Goal: Transaction & Acquisition: Purchase product/service

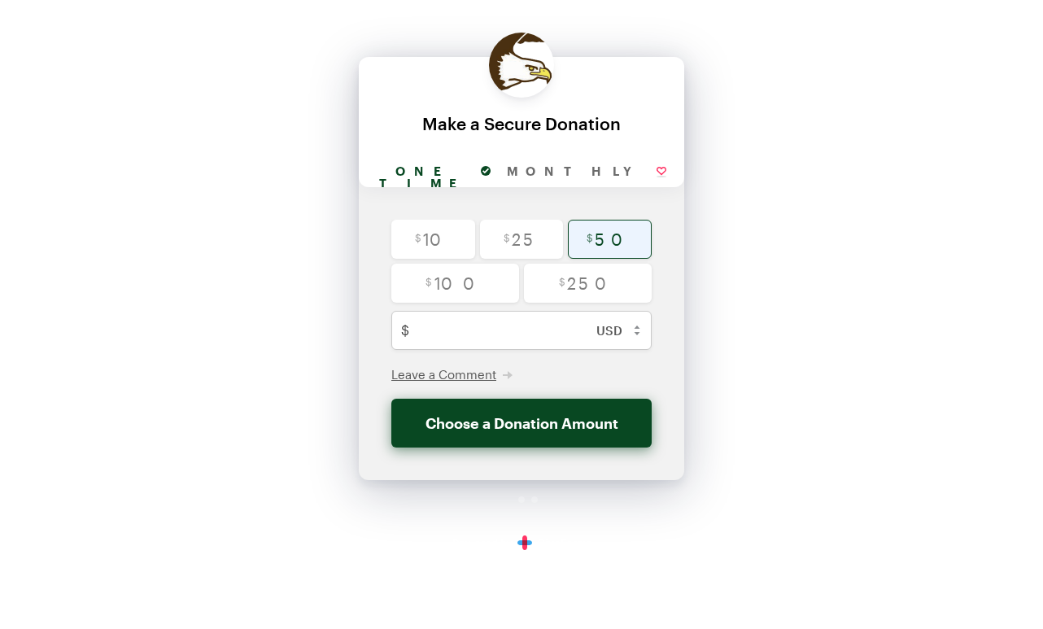
click at [608, 238] on input "radio" at bounding box center [610, 239] width 84 height 39
radio input "true"
type input "50"
checkbox input "false"
click at [432, 369] on span "Leave a Comment" at bounding box center [443, 374] width 105 height 15
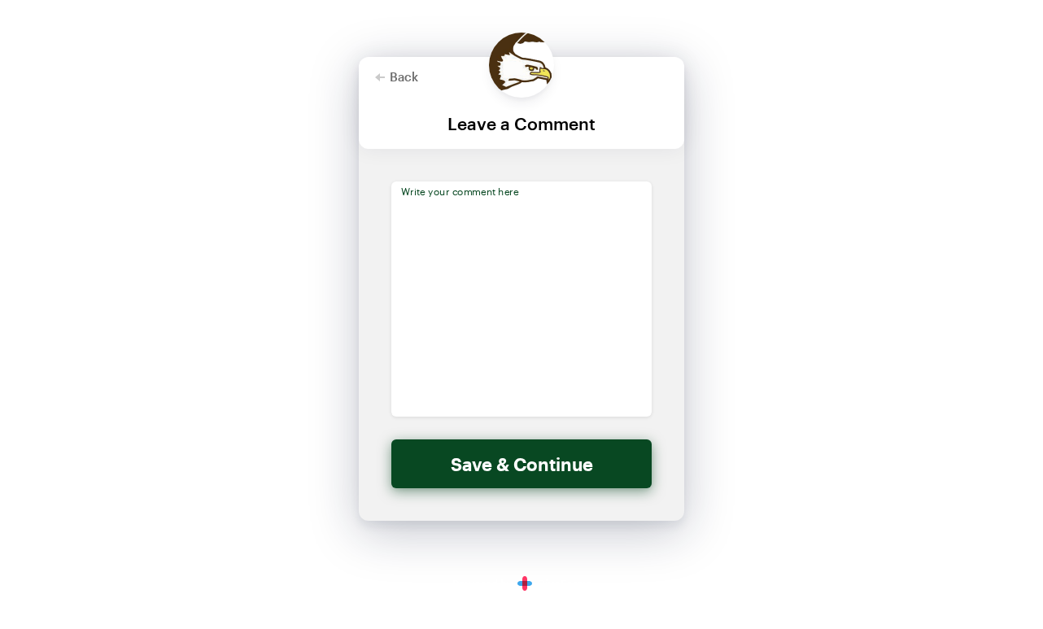
click at [421, 205] on textarea at bounding box center [521, 298] width 260 height 235
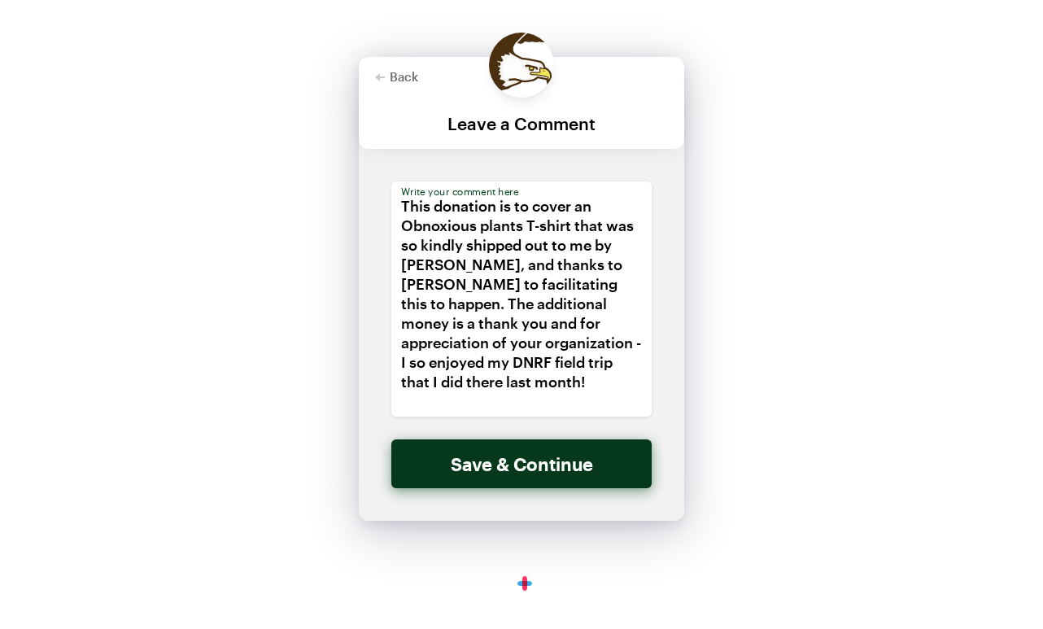
type textarea "This donation is to cover an Obnoxious plants T-shirt that was so kindly shippe…"
click at [490, 468] on button "Save & Continue" at bounding box center [521, 463] width 260 height 49
checkbox input "false"
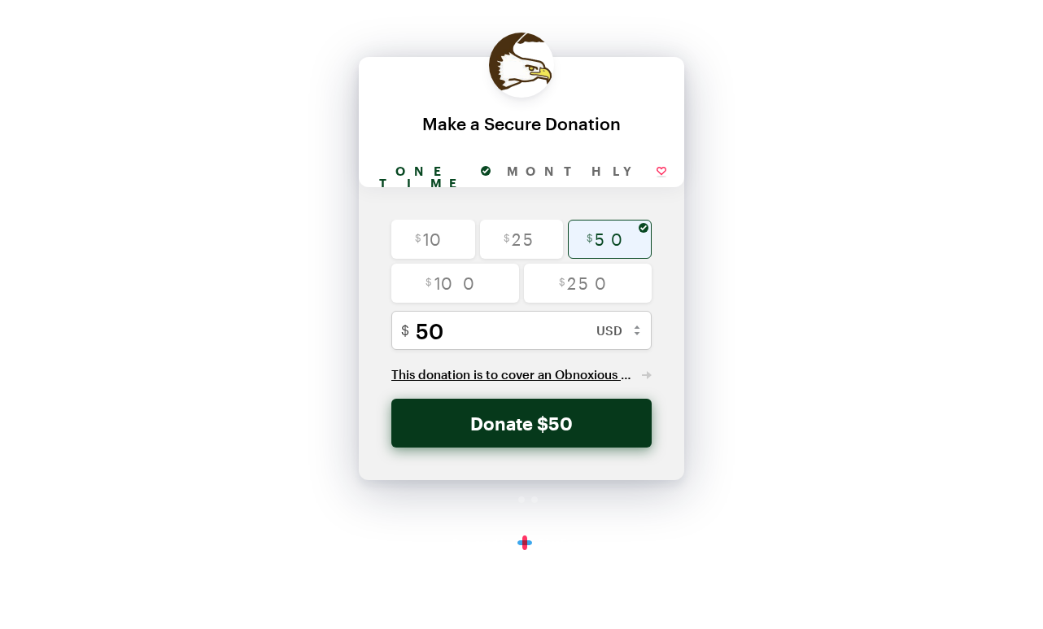
click at [496, 422] on button "Donate $50" at bounding box center [521, 423] width 260 height 49
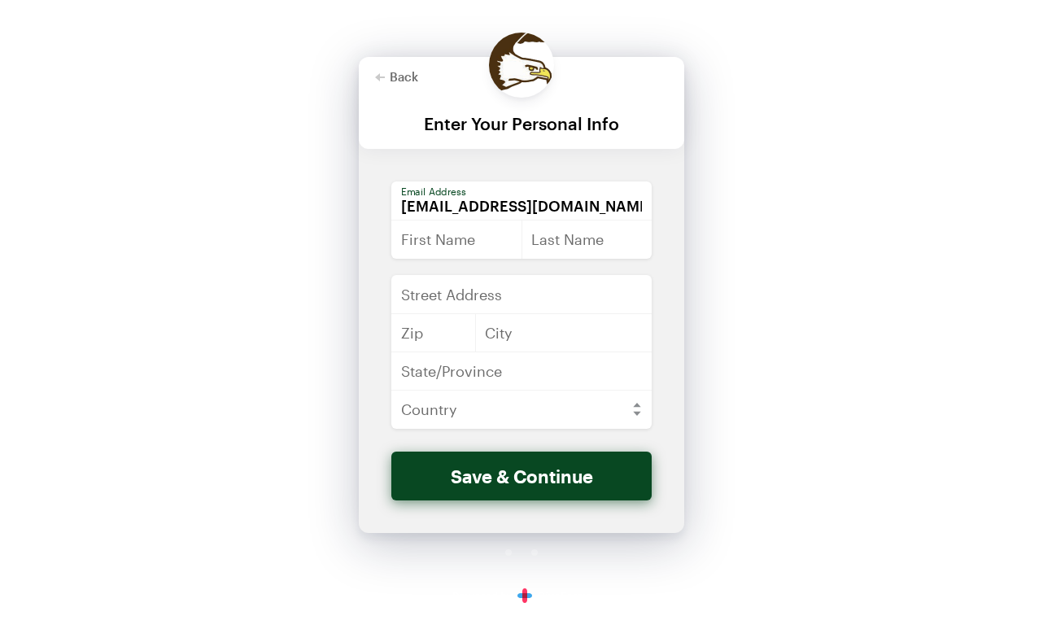
type input "[EMAIL_ADDRESS][DOMAIN_NAME]"
type input "[PERSON_NAME]"
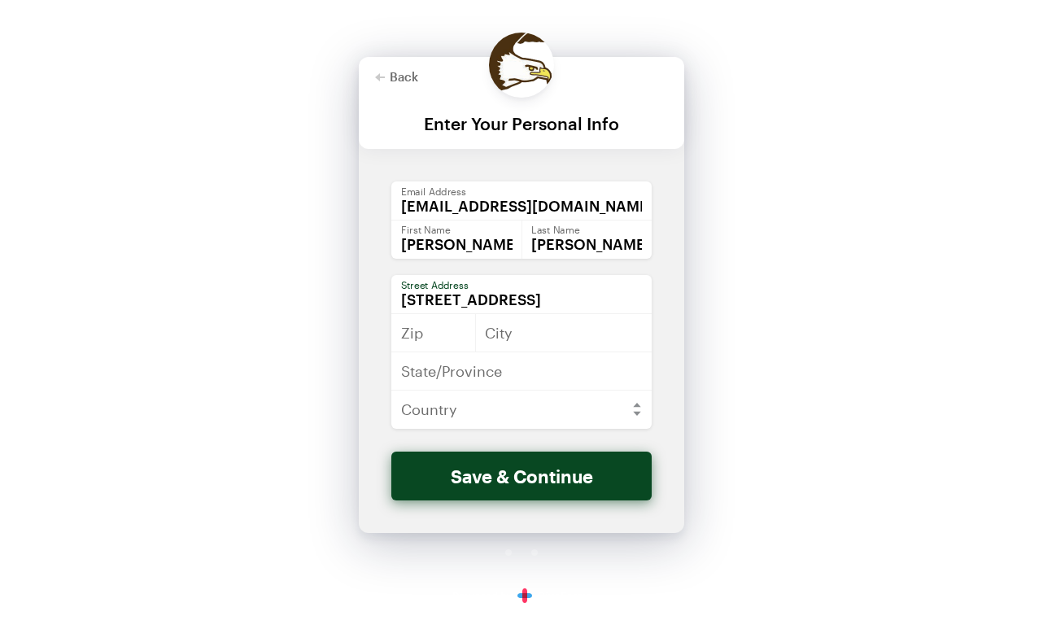
type input "[STREET_ADDRESS]"
type input "54603"
type input "La Crosse"
type input "WI"
select select "US"
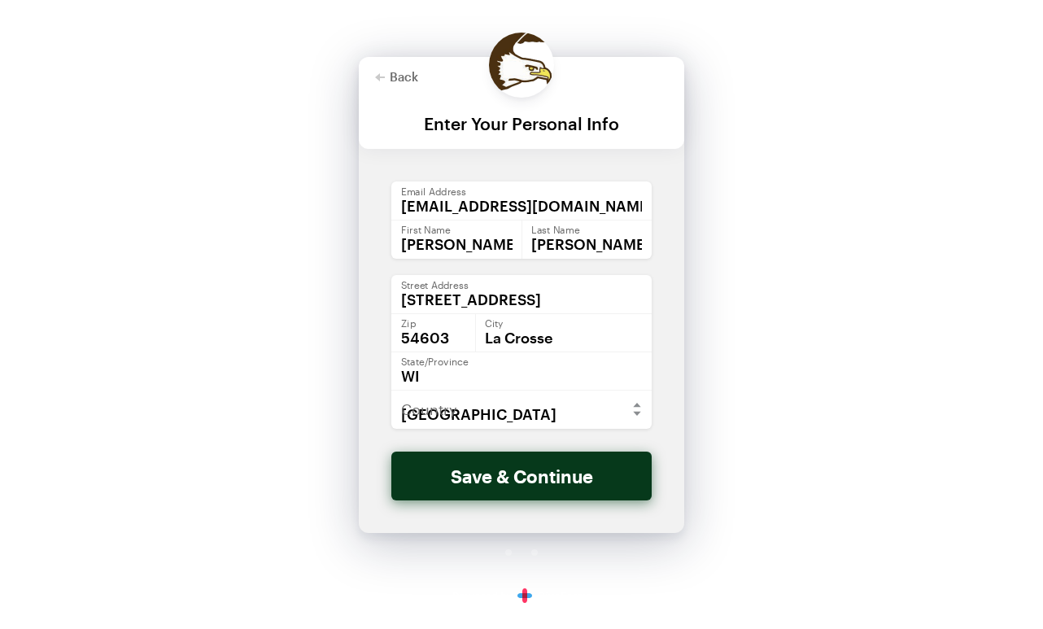
click at [473, 478] on button "Save & Continue" at bounding box center [521, 476] width 260 height 49
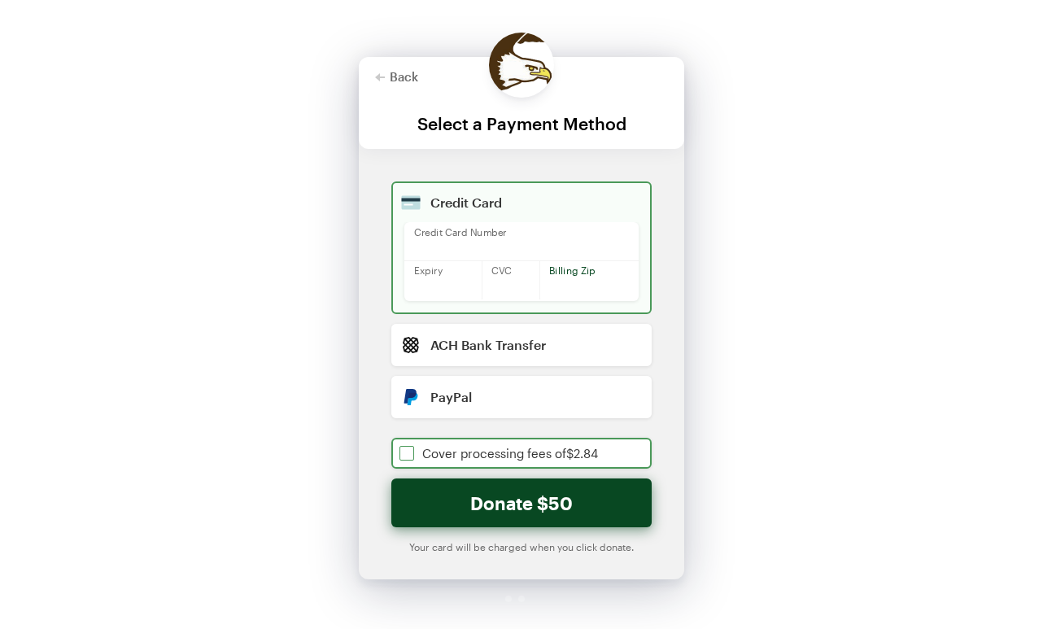
click at [405, 452] on input "checkbox" at bounding box center [521, 453] width 260 height 31
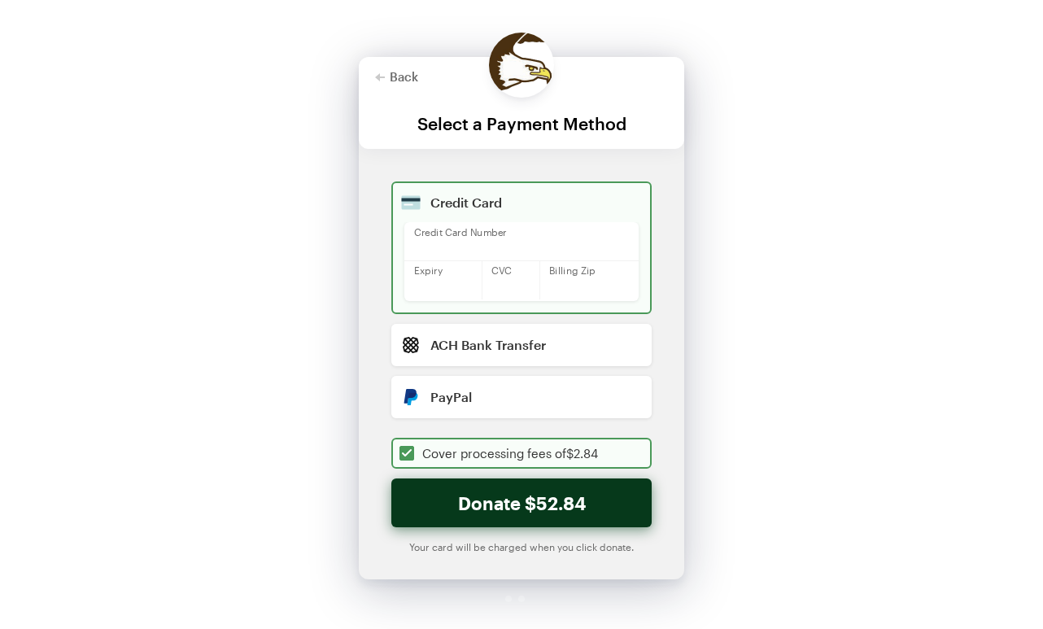
click at [450, 497] on button "Donate $52.84" at bounding box center [521, 502] width 260 height 49
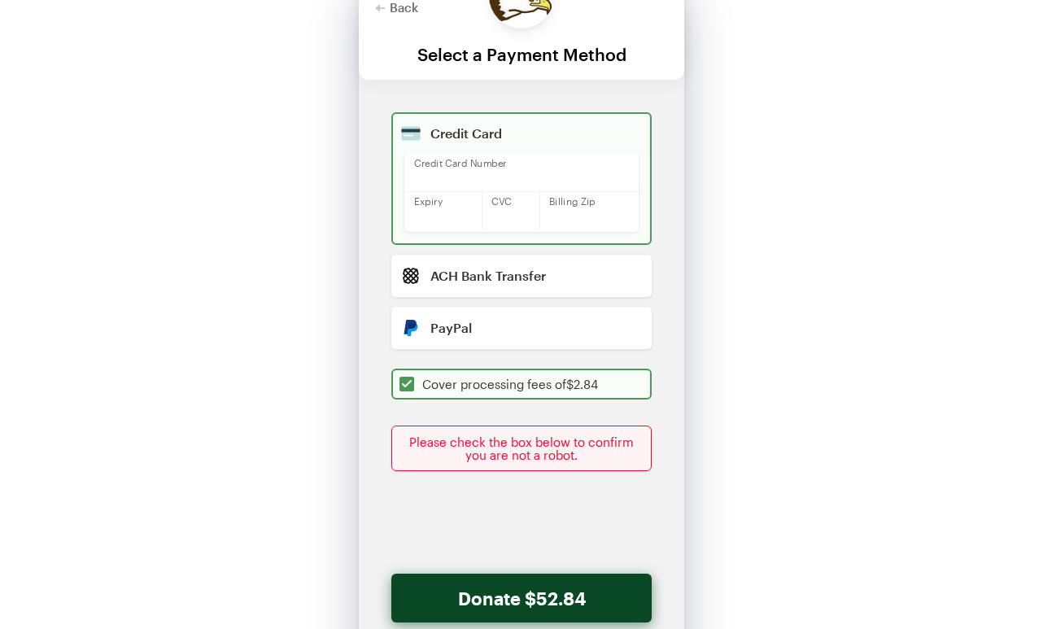
scroll to position [97, 0]
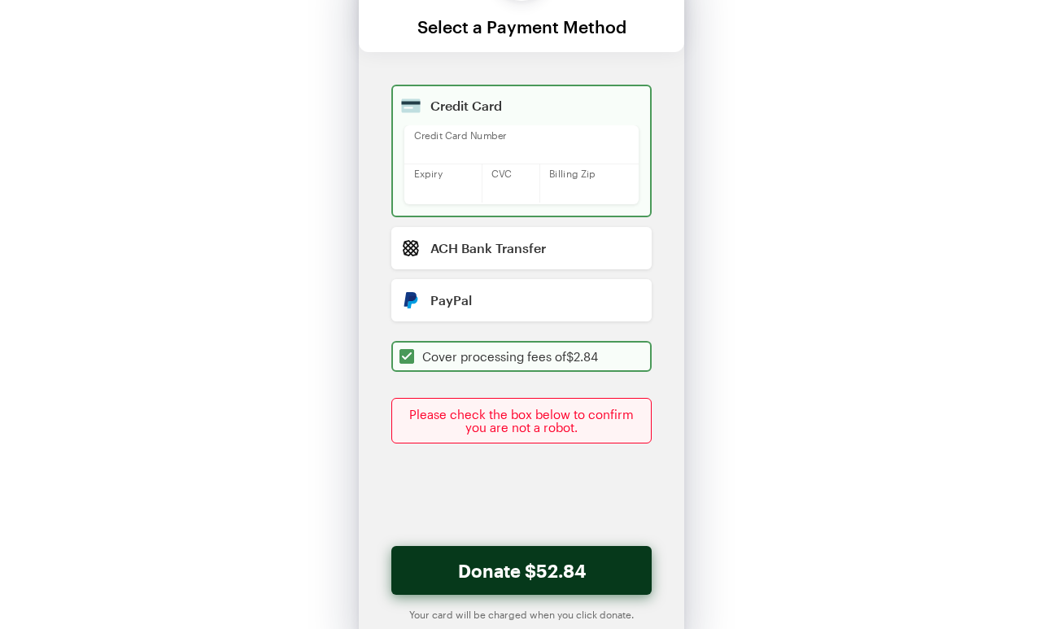
click at [483, 575] on button "Donate $52.84" at bounding box center [521, 570] width 260 height 49
checkbox input "true"
